Goal: Register for event/course

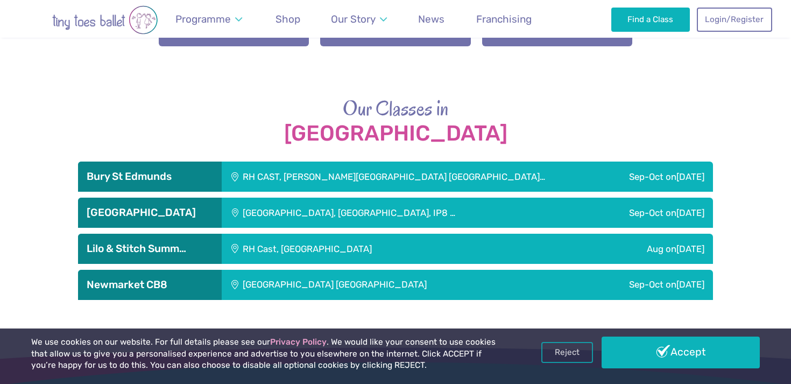
scroll to position [1402, 0]
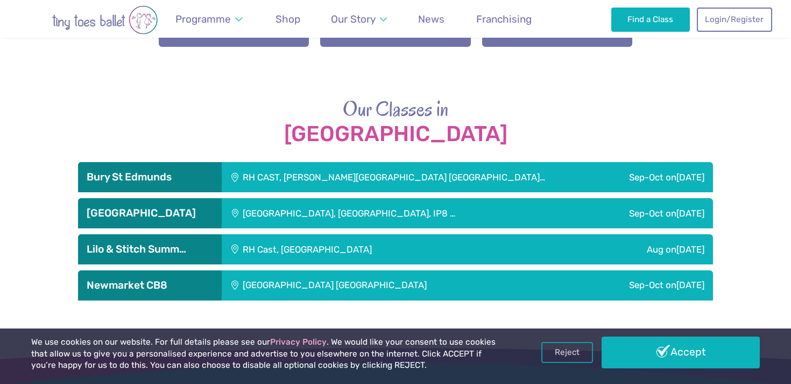
click at [157, 280] on h3 "Newmarket CB8" at bounding box center [150, 285] width 126 height 13
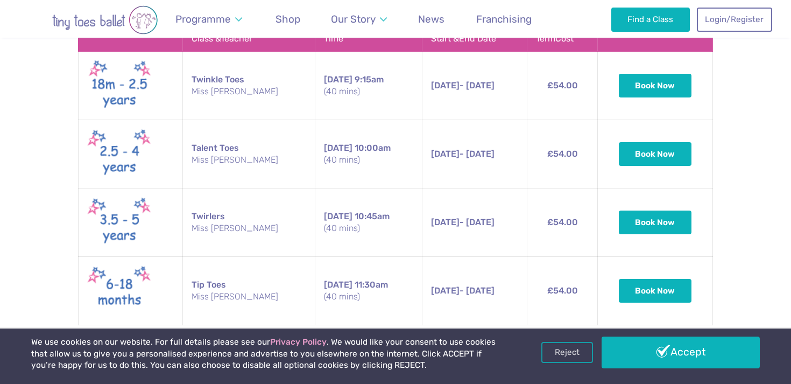
scroll to position [1724, 0]
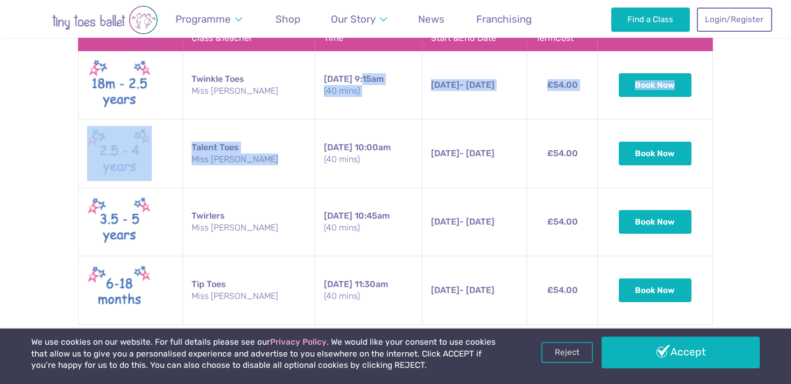
drag, startPoint x: 339, startPoint y: 76, endPoint x: 346, endPoint y: 139, distance: 62.7
click at [346, 139] on tbody "Twinkle Toes Miss Ella Saturday 9:15am (40 mins) 13th Sep - 18th Oct Saturday 1…" at bounding box center [396, 187] width 634 height 273
click at [375, 97] on td "Saturday 9:15am (40 mins)" at bounding box center [368, 85] width 107 height 68
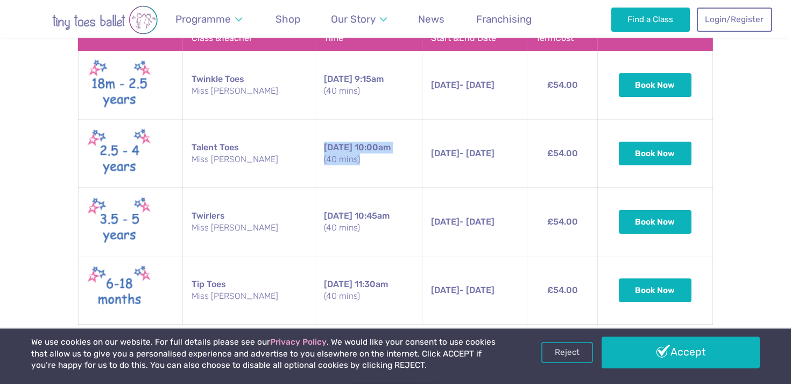
drag, startPoint x: 375, startPoint y: 174, endPoint x: 331, endPoint y: 132, distance: 60.9
click at [331, 132] on td "Saturday 10:00am (40 mins)" at bounding box center [368, 153] width 107 height 68
click at [366, 180] on td "Saturday 10:00am (40 mins)" at bounding box center [368, 153] width 107 height 68
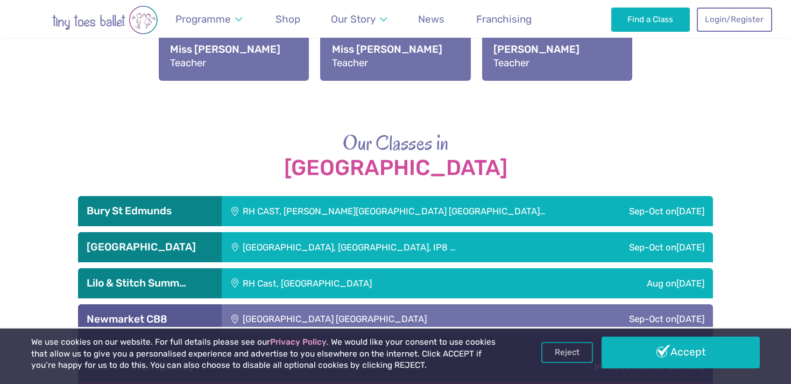
scroll to position [1368, 0]
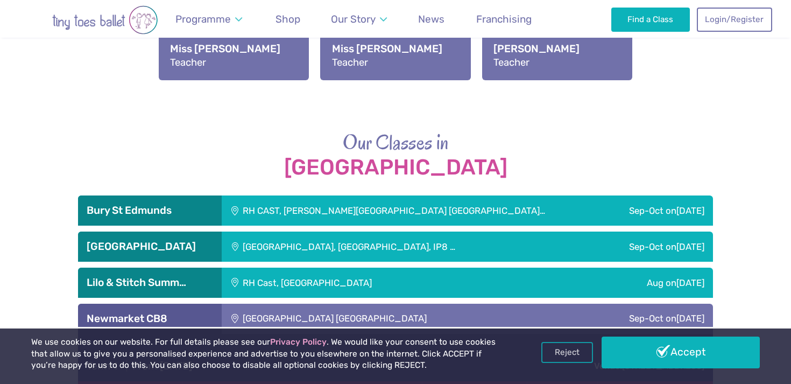
click at [327, 209] on div "RH CAST, [PERSON_NAME][GEOGRAPHIC_DATA] [GEOGRAPHIC_DATA]…" at bounding box center [414, 210] width 384 height 30
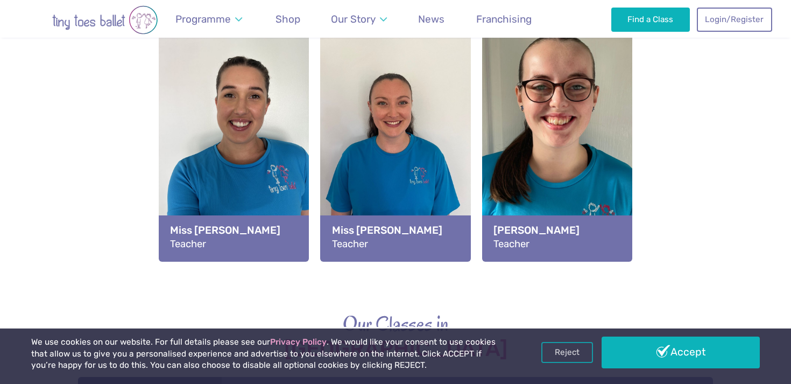
scroll to position [1189, 0]
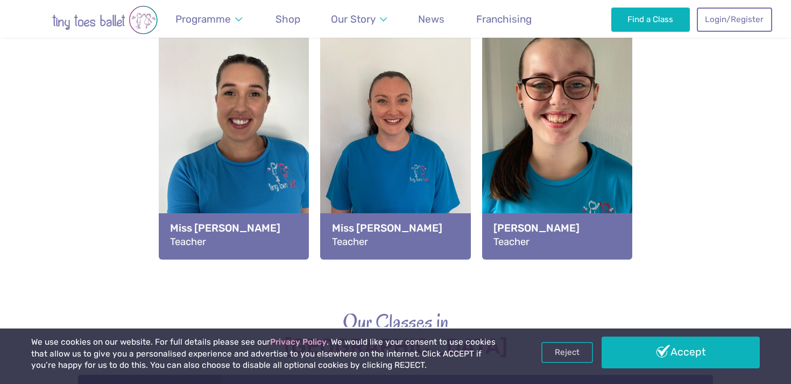
click at [562, 101] on div "View full-size image" at bounding box center [557, 117] width 150 height 197
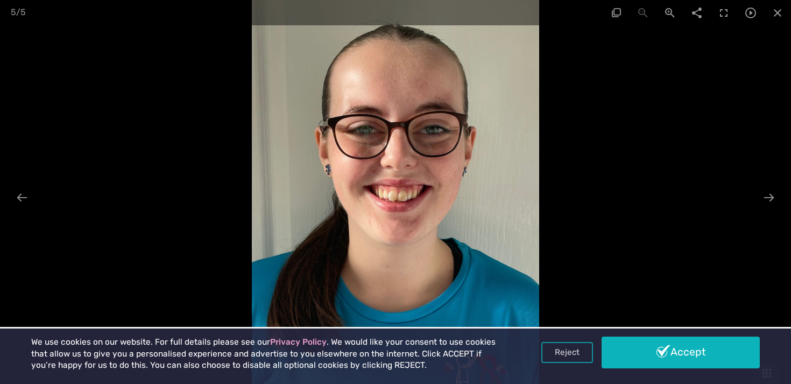
scroll to position [1328, 0]
click at [563, 354] on link "Reject" at bounding box center [567, 351] width 52 height 20
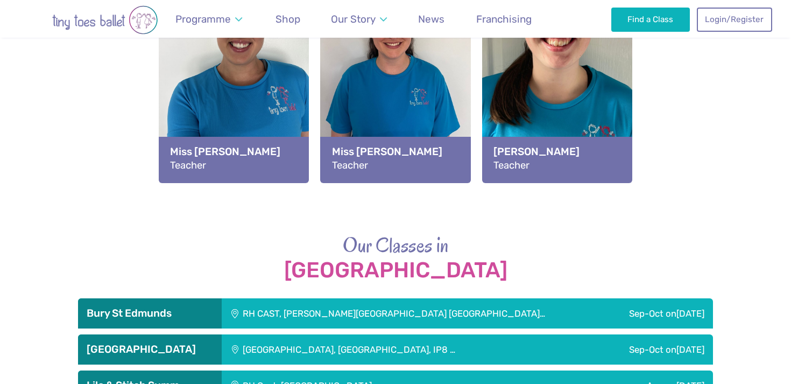
scroll to position [1265, 0]
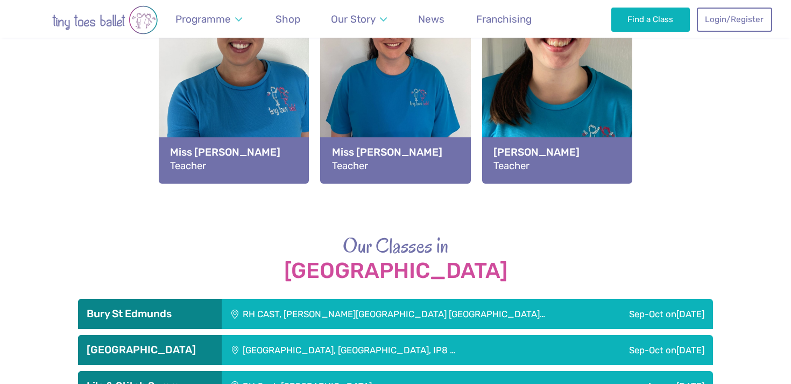
click at [434, 150] on strong "Miss [PERSON_NAME]" at bounding box center [395, 152] width 127 height 15
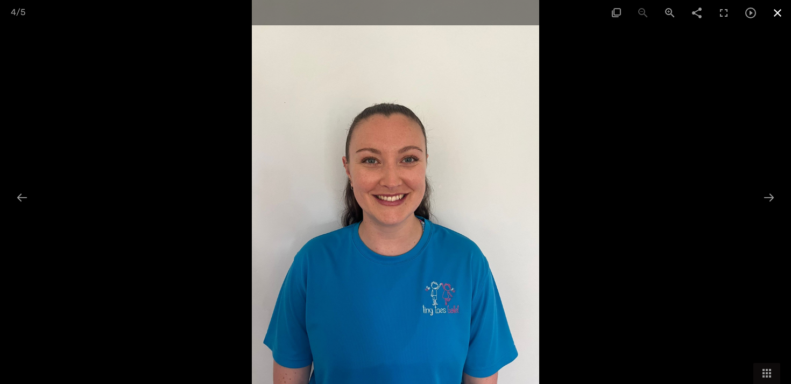
click at [782, 10] on span at bounding box center [777, 12] width 27 height 25
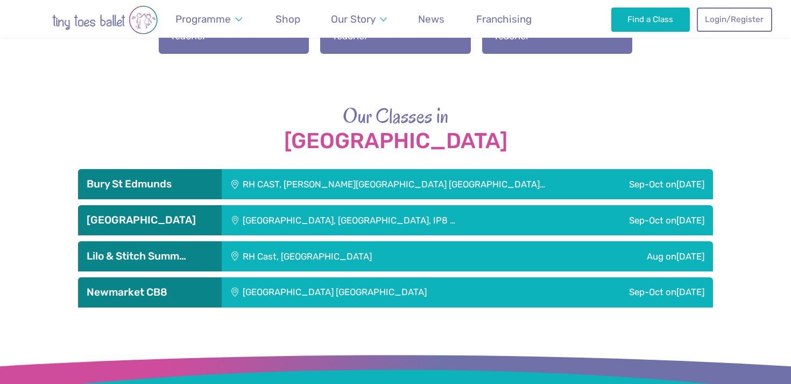
scroll to position [1396, 0]
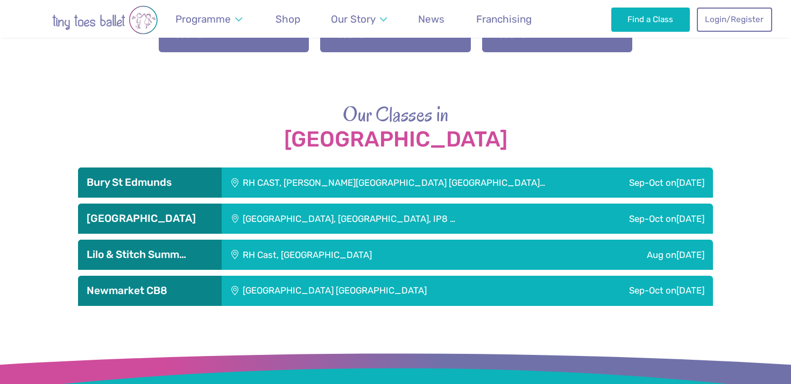
click at [195, 218] on h3 "[GEOGRAPHIC_DATA]" at bounding box center [150, 218] width 126 height 13
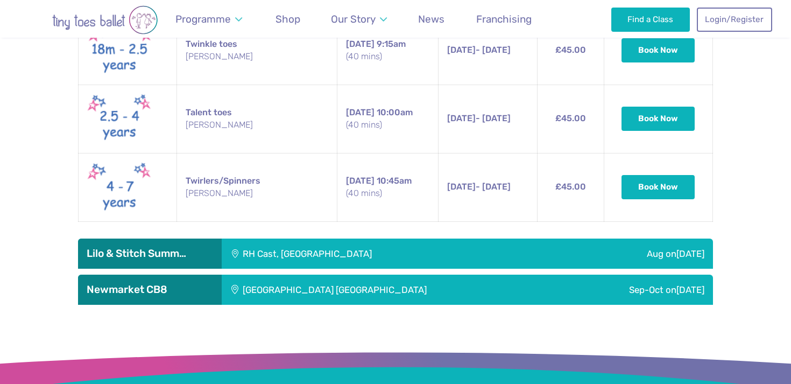
scroll to position [1904, 0]
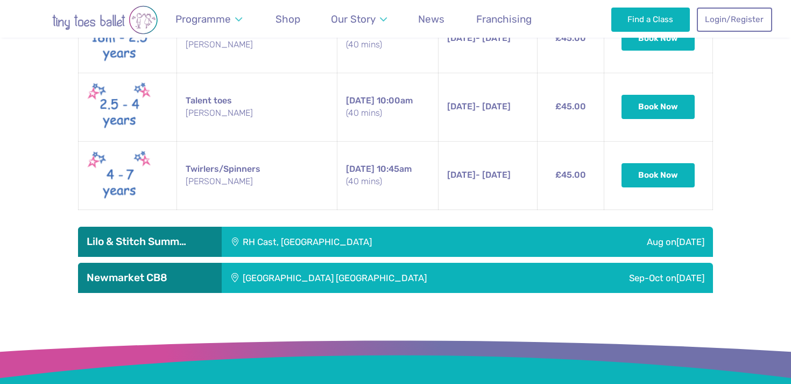
click at [164, 235] on h3 "Lilo & Stitch Summ…" at bounding box center [150, 241] width 126 height 13
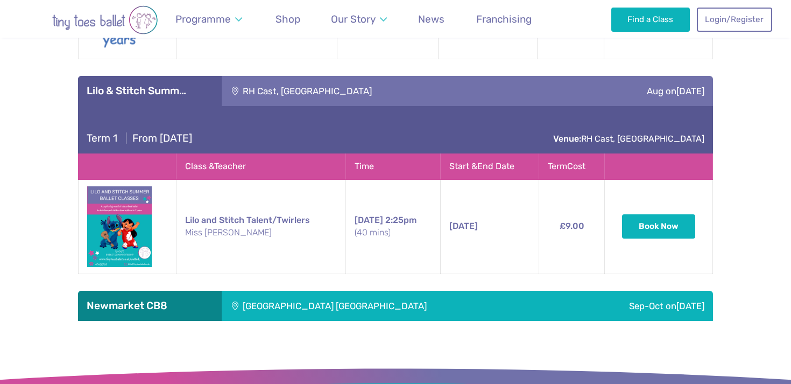
scroll to position [2053, 0]
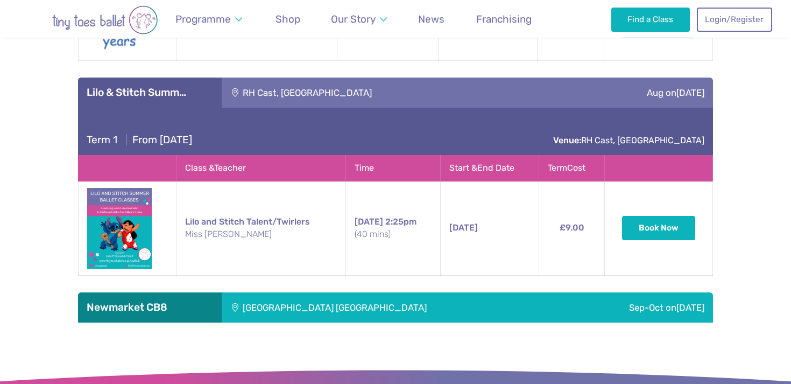
click at [155, 302] on h3 "Newmarket CB8" at bounding box center [150, 307] width 126 height 13
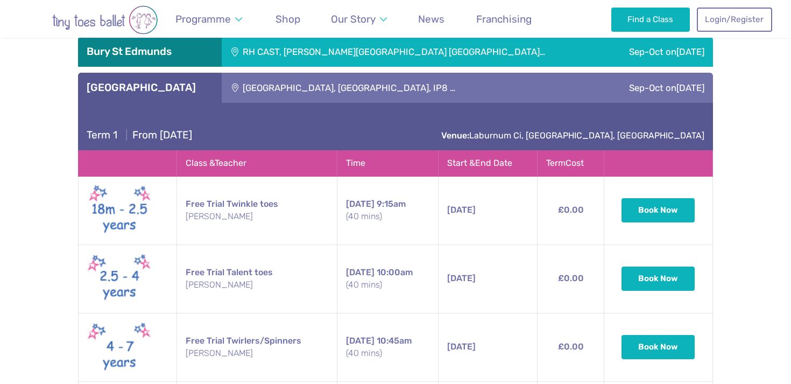
scroll to position [1525, 0]
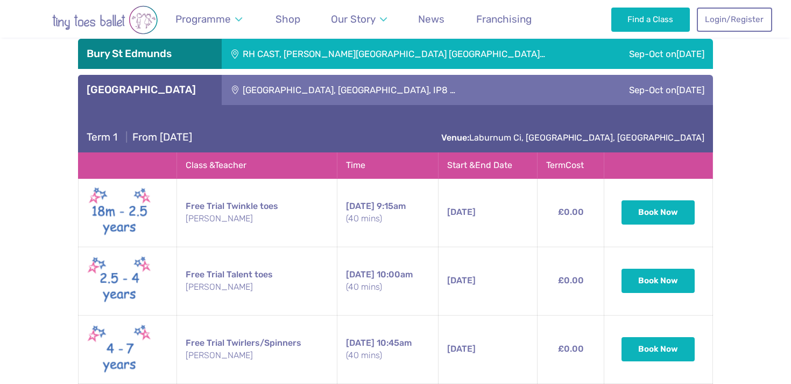
click at [176, 89] on h3 "[GEOGRAPHIC_DATA]" at bounding box center [150, 89] width 126 height 13
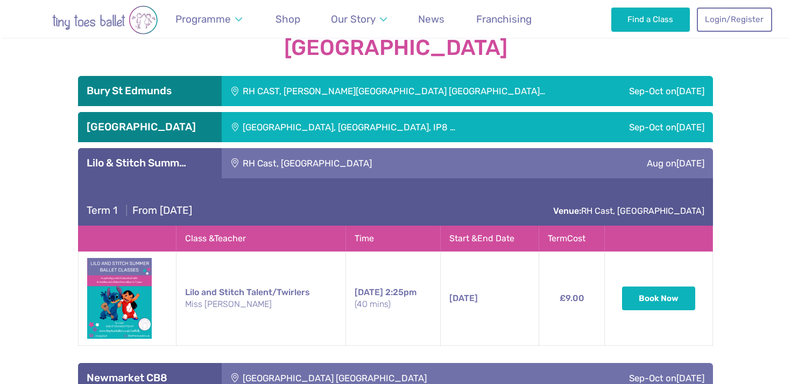
scroll to position [1452, 0]
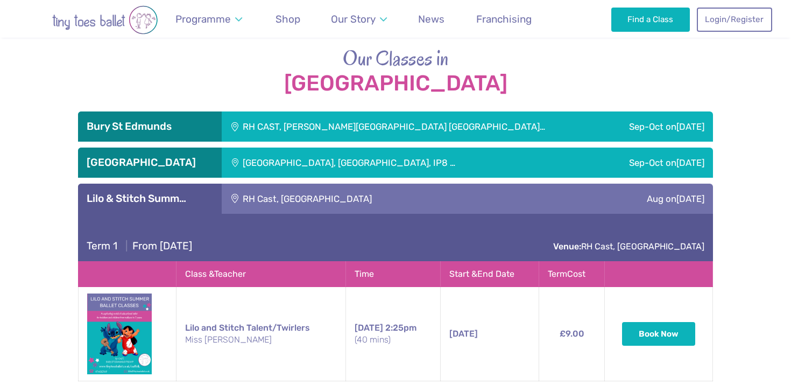
click at [130, 198] on h3 "Lilo & Stitch Summ…" at bounding box center [150, 198] width 126 height 13
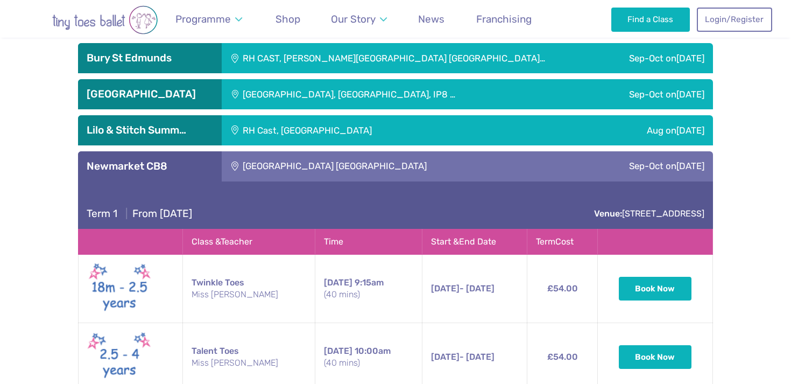
scroll to position [1522, 0]
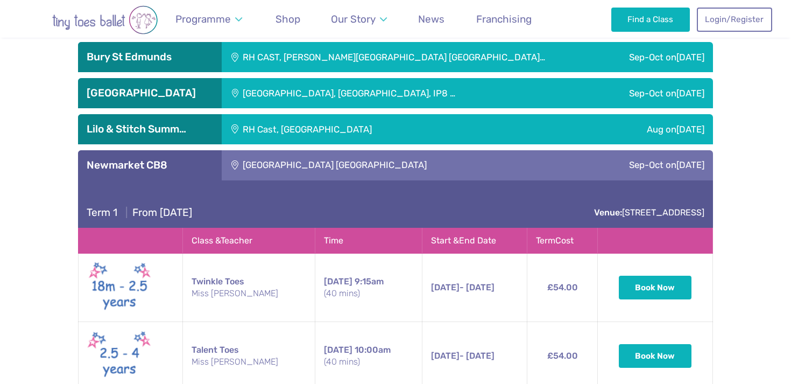
click at [122, 169] on h3 "Newmarket CB8" at bounding box center [150, 165] width 126 height 13
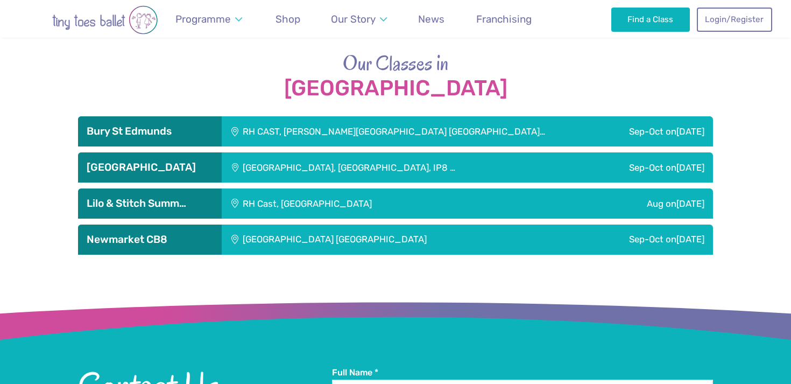
scroll to position [1444, 0]
